Goal: Task Accomplishment & Management: Manage account settings

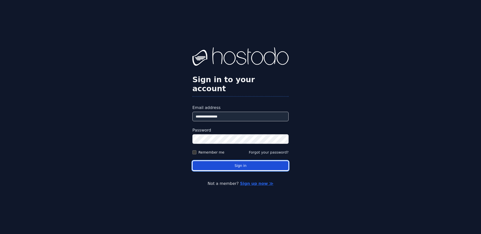
click at [229, 162] on button "Sign in" at bounding box center [241, 166] width 96 height 10
drag, startPoint x: 219, startPoint y: 157, endPoint x: 223, endPoint y: 160, distance: 5.1
click at [220, 161] on button "Sign in" at bounding box center [241, 166] width 96 height 10
click at [224, 161] on button "Sign in" at bounding box center [241, 166] width 96 height 10
click at [225, 161] on button "Sign in" at bounding box center [241, 166] width 96 height 10
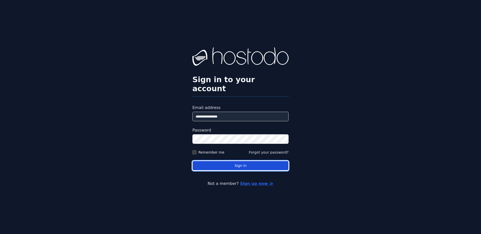
click at [225, 161] on button "Sign in" at bounding box center [241, 166] width 96 height 10
click at [237, 161] on button "Sign in" at bounding box center [241, 166] width 96 height 10
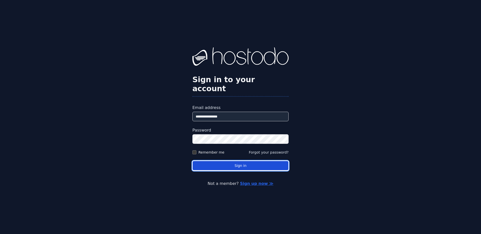
click at [233, 161] on button "Sign in" at bounding box center [241, 166] width 96 height 10
click at [234, 161] on button "Sign in" at bounding box center [241, 166] width 96 height 10
click at [242, 161] on button "Sign in" at bounding box center [241, 166] width 96 height 10
drag, startPoint x: 236, startPoint y: 157, endPoint x: 234, endPoint y: 153, distance: 4.7
click at [236, 161] on button "Sign in" at bounding box center [241, 166] width 96 height 10
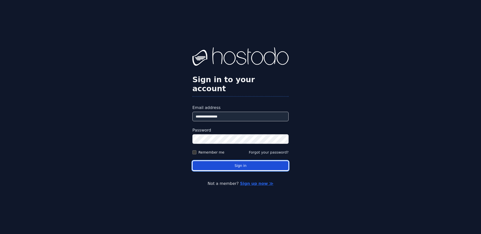
click at [232, 161] on button "Sign in" at bounding box center [241, 166] width 96 height 10
